Goal: Transaction & Acquisition: Purchase product/service

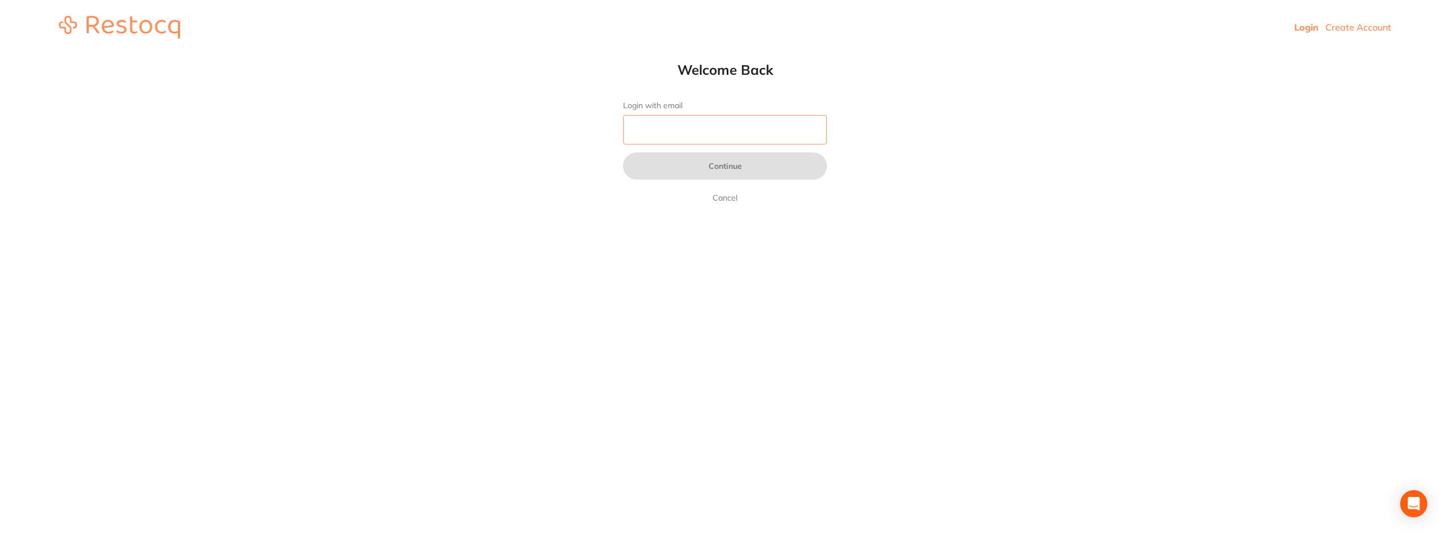
click at [662, 131] on input "Login with email" at bounding box center [725, 129] width 204 height 29
type input "[EMAIL_ADDRESS][DOMAIN_NAME]"
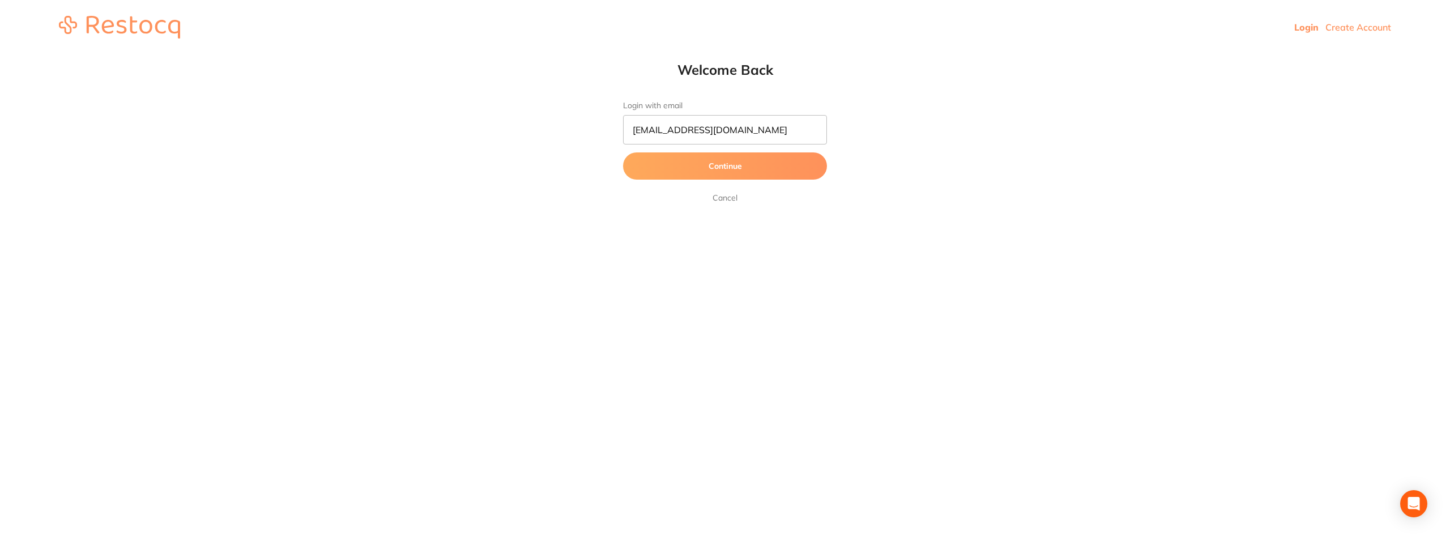
click at [696, 165] on button "Continue" at bounding box center [725, 165] width 204 height 27
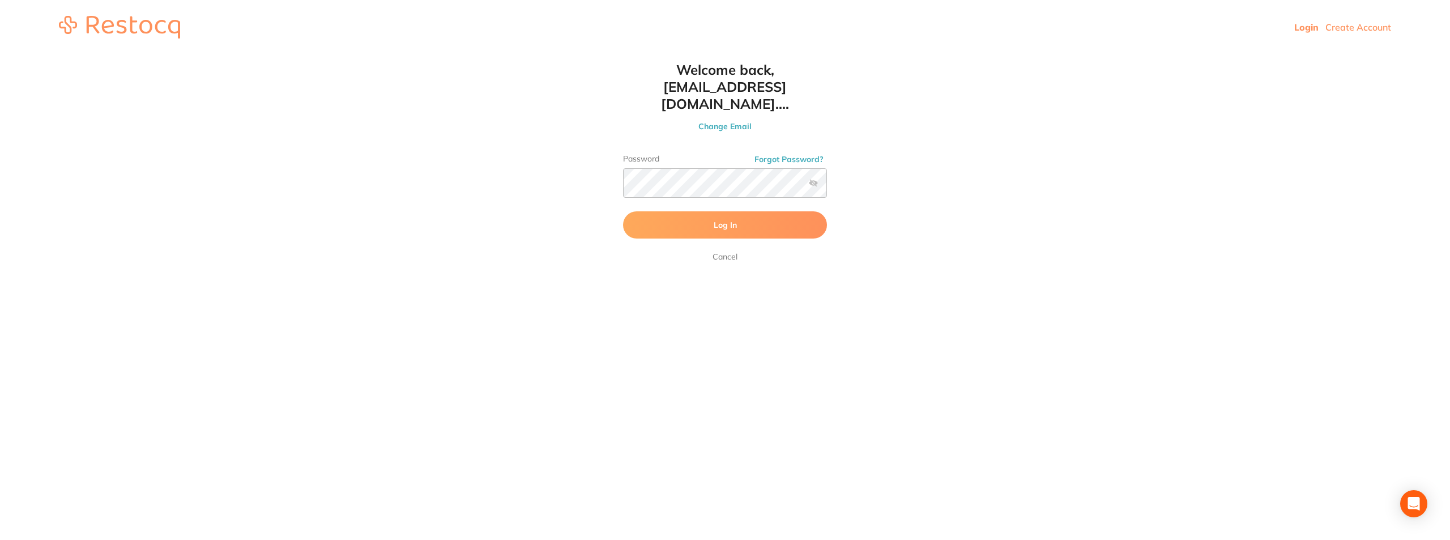
click at [701, 211] on button "Log In" at bounding box center [725, 224] width 204 height 27
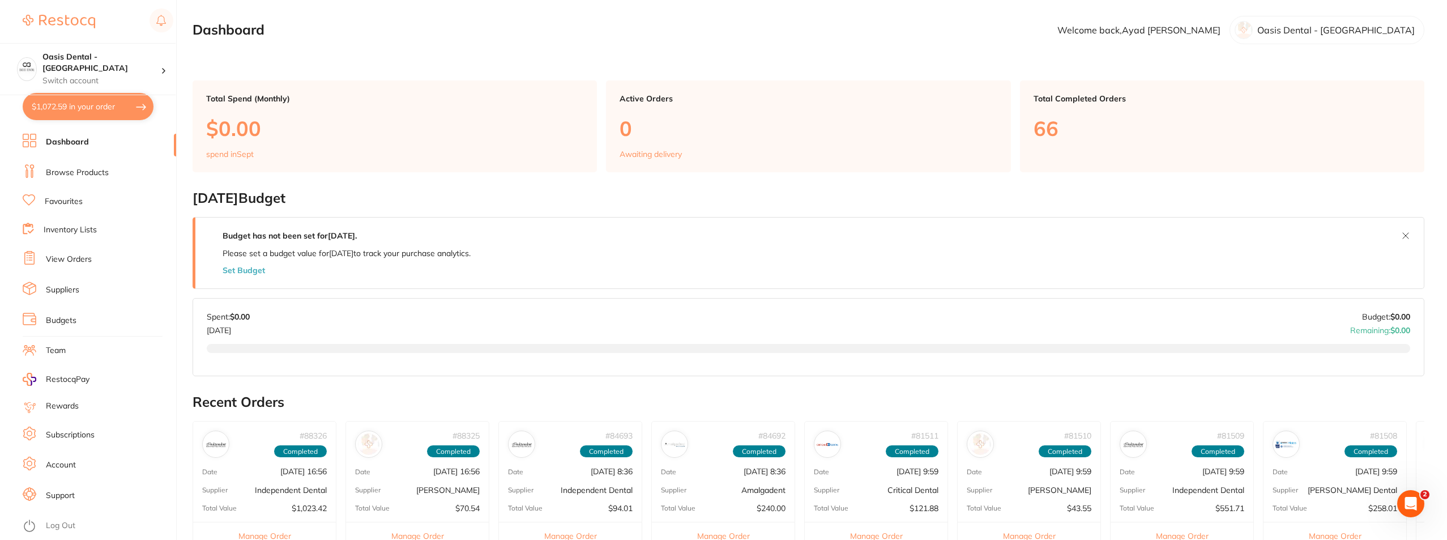
click at [88, 103] on button "$1,072.59 in your order" at bounding box center [88, 106] width 131 height 27
checkbox input "true"
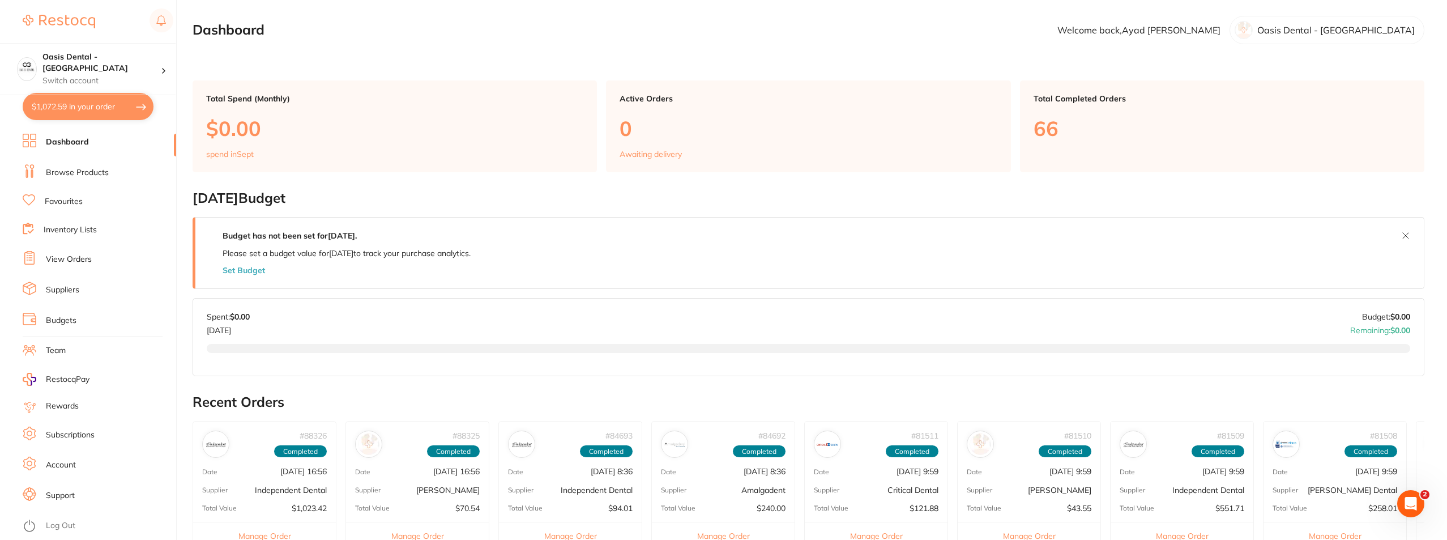
checkbox input "true"
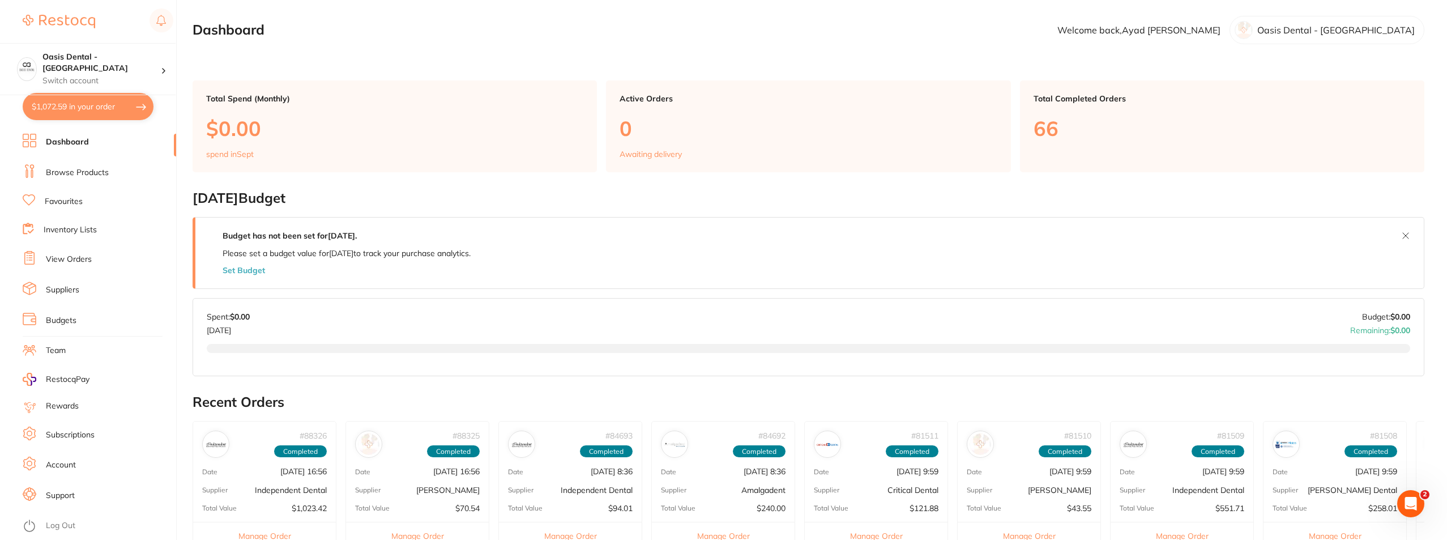
checkbox input "true"
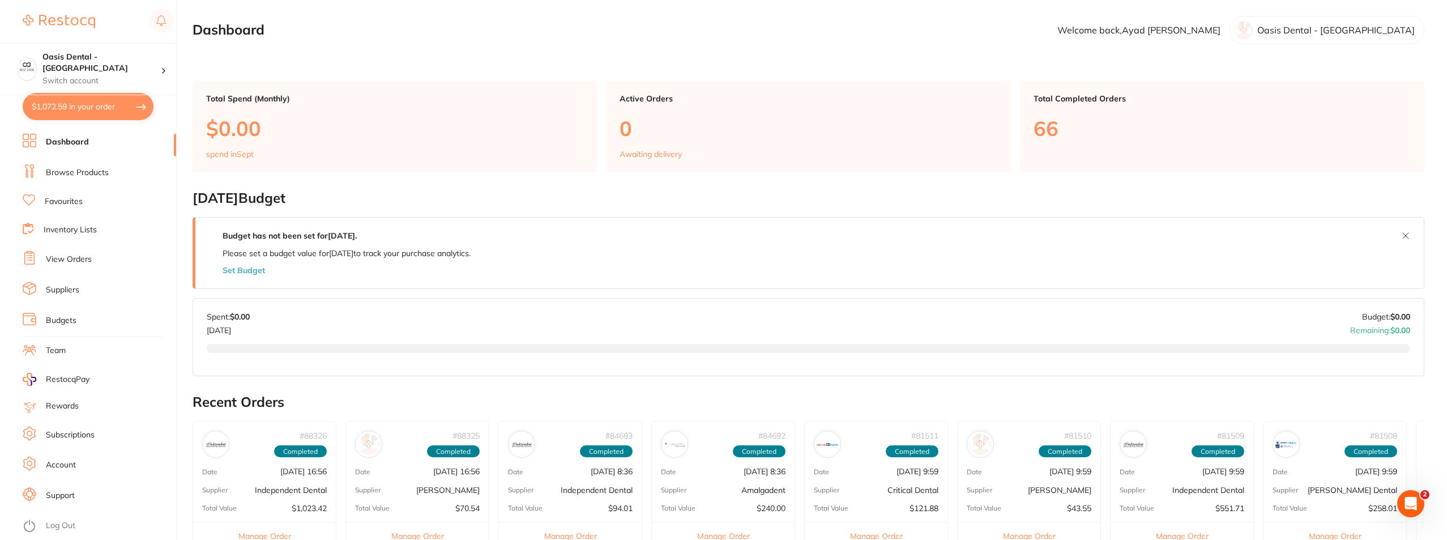
checkbox input "true"
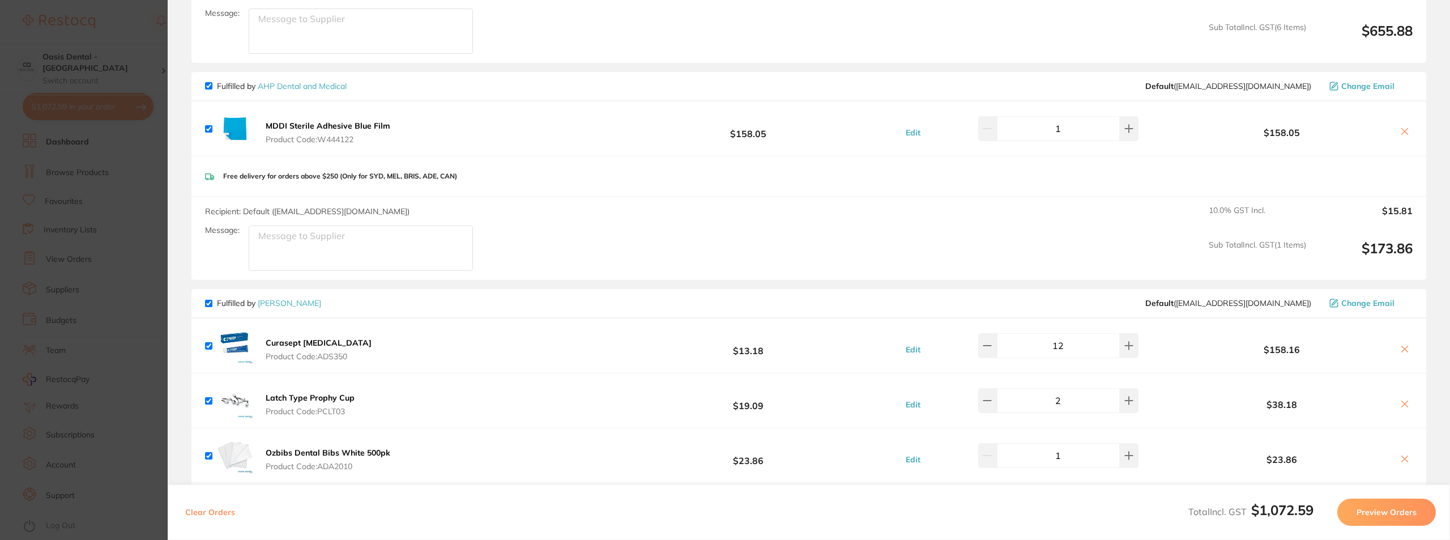
scroll to position [510, 0]
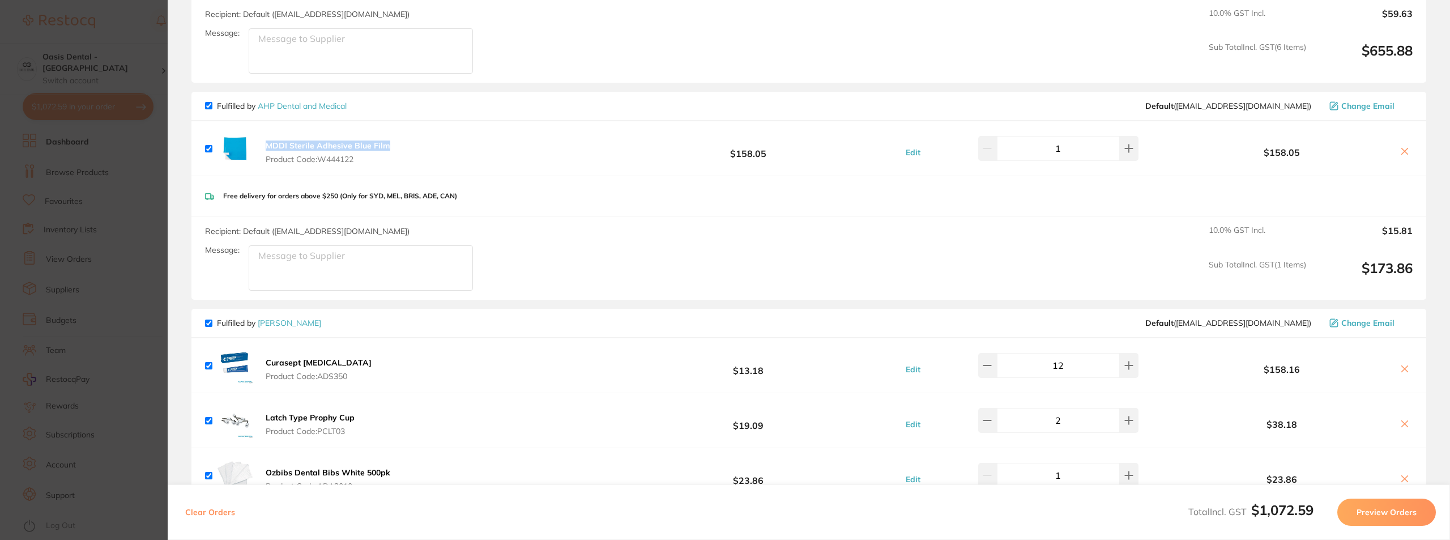
drag, startPoint x: 394, startPoint y: 142, endPoint x: 266, endPoint y: 134, distance: 128.2
click at [266, 134] on div "MDDI Sterile Adhesive Blue Film Product Code: W444122 $158.05 Edit 1 $158.05" at bounding box center [808, 148] width 1235 height 54
copy b "MDDI Sterile Adhesive Blue Film"
click at [127, 195] on section "Update RRP Set your pre negotiated price for this item. Item Agreed RRP (excl. …" at bounding box center [725, 270] width 1450 height 540
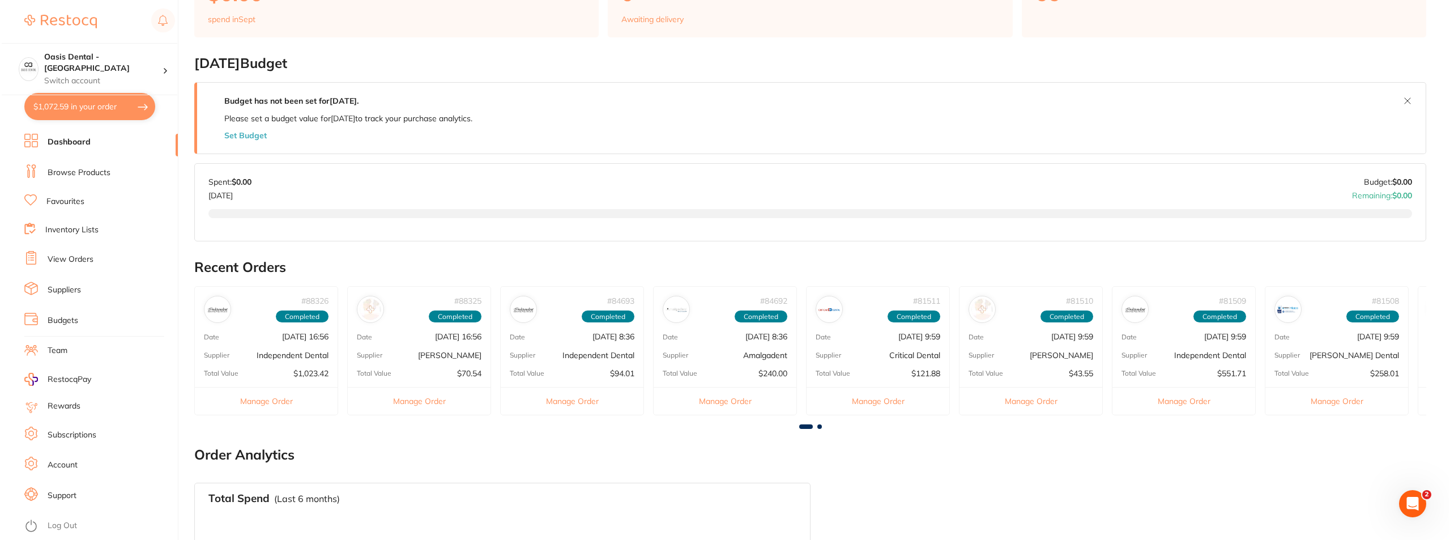
scroll to position [0, 0]
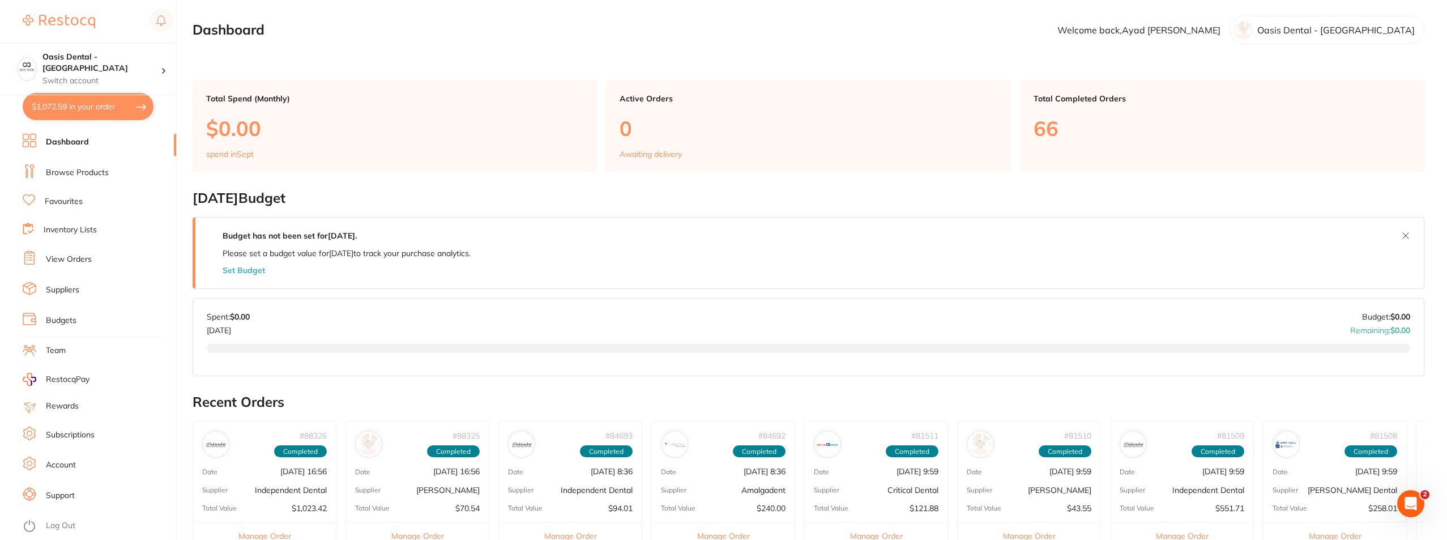
click at [82, 102] on button "$1,072.59 in your order" at bounding box center [88, 106] width 131 height 27
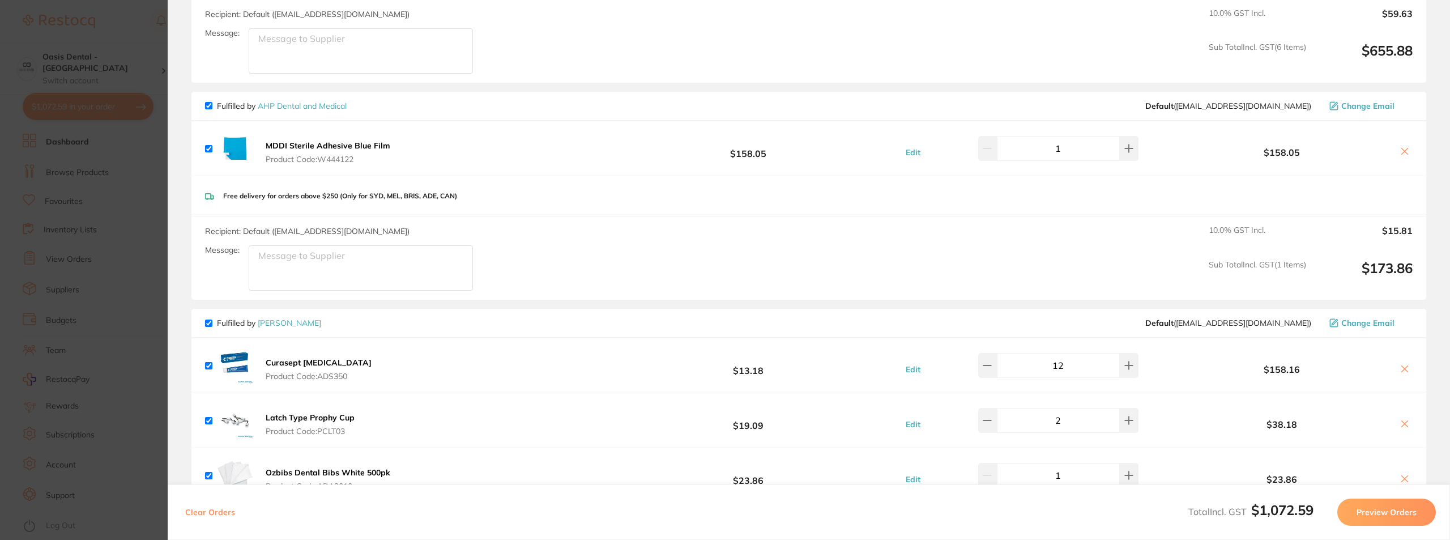
click at [87, 190] on section "Update RRP Set your pre negotiated price for this item. Item Agreed RRP (excl. …" at bounding box center [725, 270] width 1450 height 540
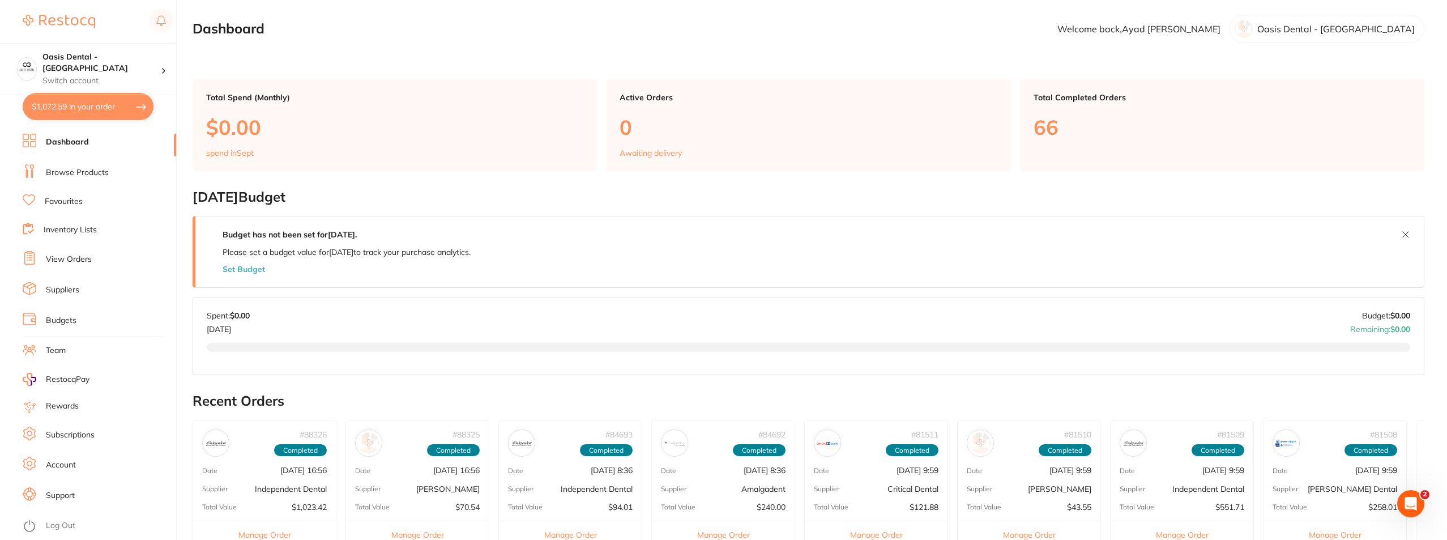
click at [83, 174] on link "Browse Products" at bounding box center [77, 172] width 63 height 11
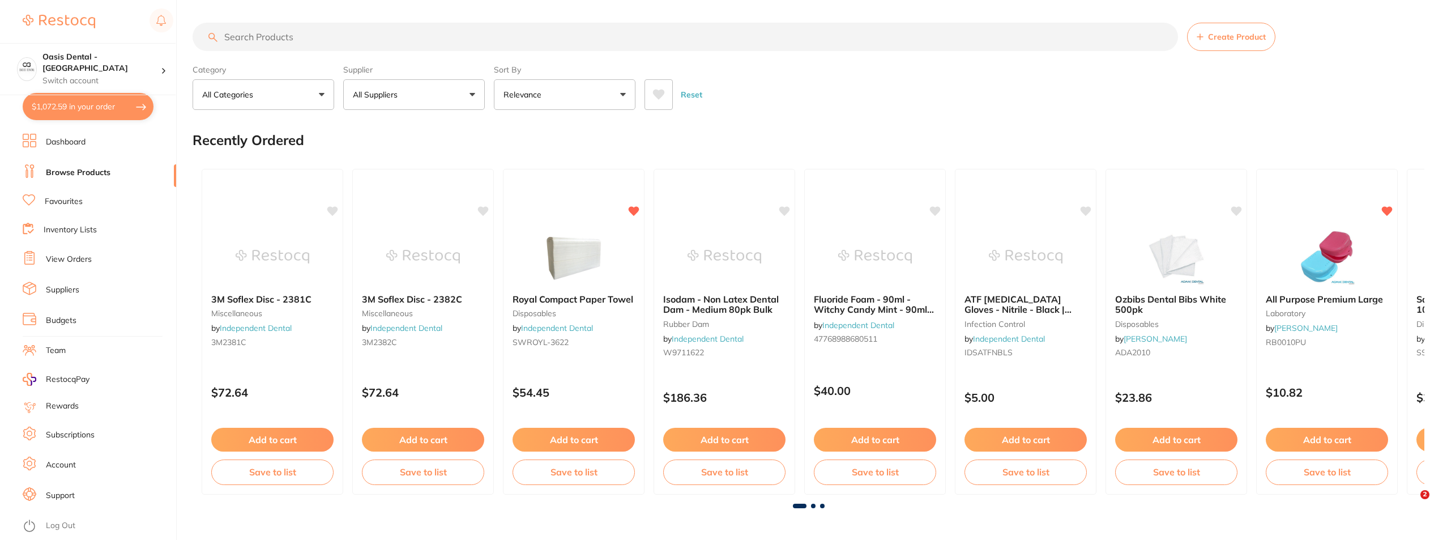
click at [272, 40] on input "search" at bounding box center [686, 37] width 986 height 28
click at [269, 37] on input "search" at bounding box center [686, 37] width 986 height 28
paste input "MDDI Sterile Adhesive Blue Film"
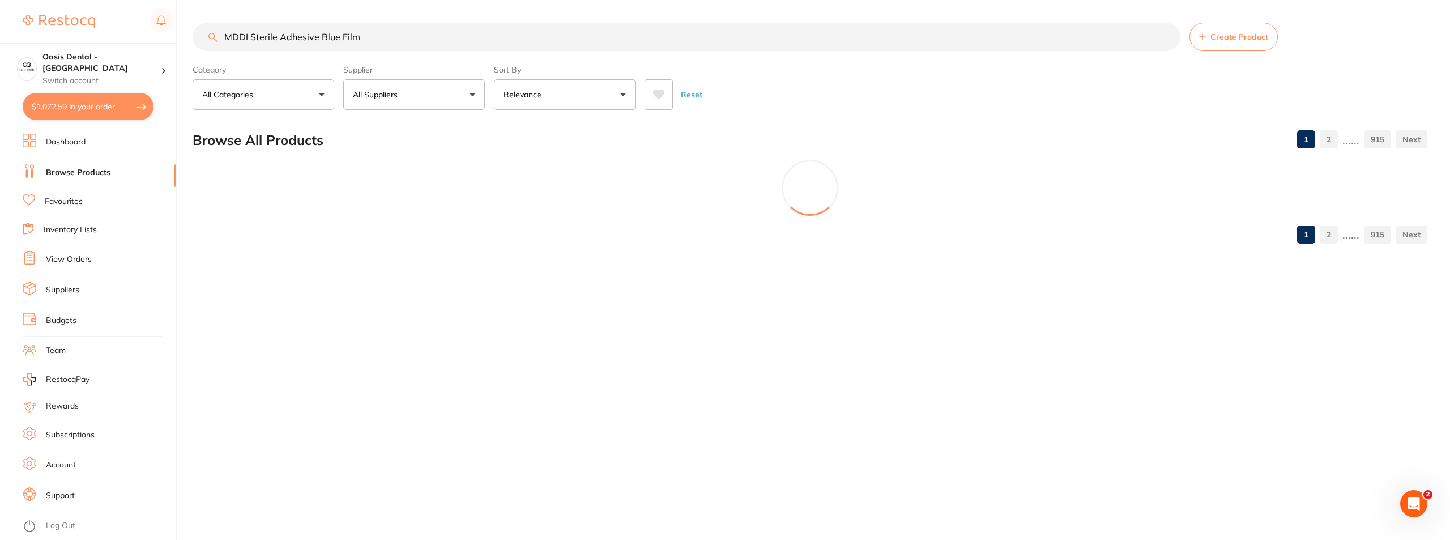
type input "MDDI Sterile Adhesive Blue Film"
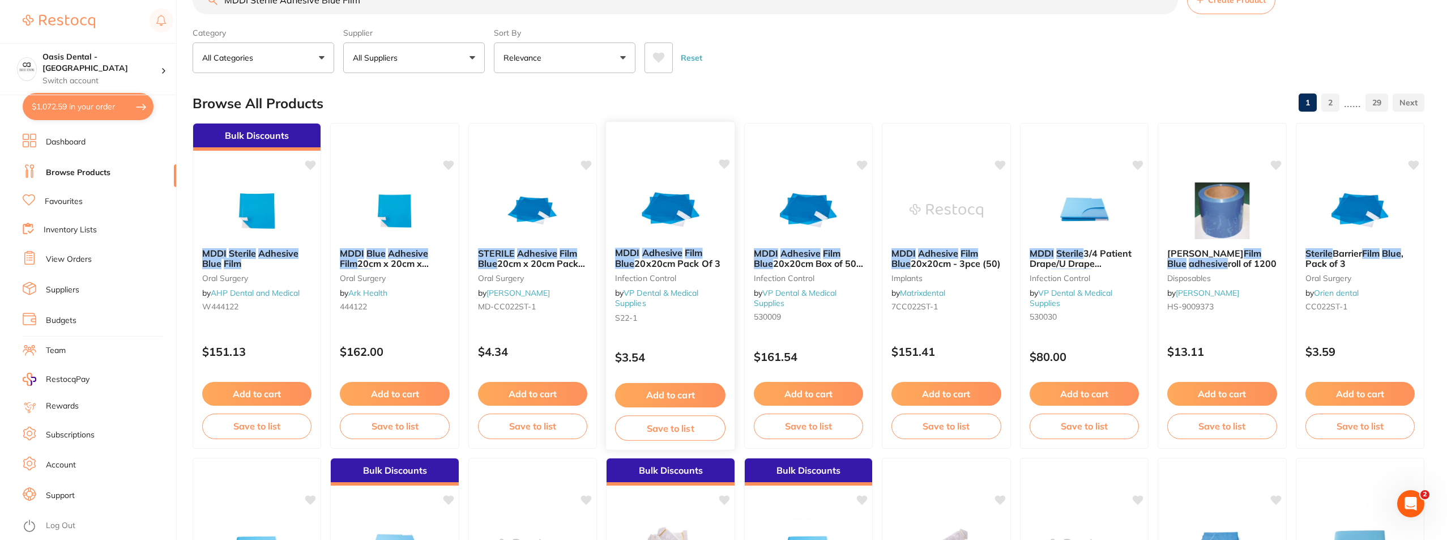
scroll to position [57, 0]
